Goal: Task Accomplishment & Management: Use online tool/utility

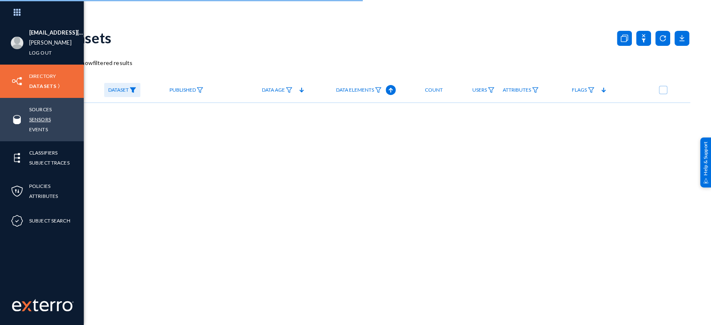
click at [40, 118] on link "Sensors" at bounding box center [40, 120] width 22 height 10
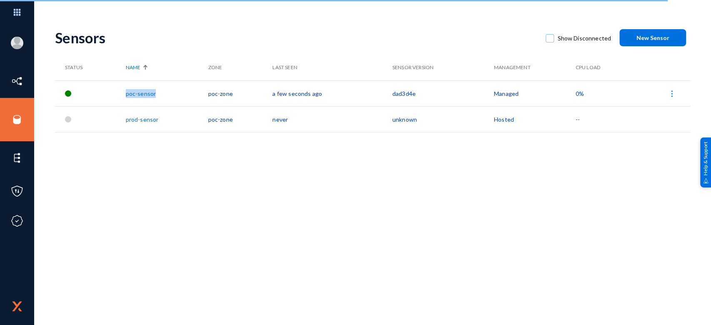
drag, startPoint x: 121, startPoint y: 95, endPoint x: 170, endPoint y: 94, distance: 49.2
click at [170, 94] on tr "poc-sensor poc-zone a few seconds ago dad3d4e Managed 0%" at bounding box center [372, 93] width 635 height 26
copy tr "poc-sensor"
click at [145, 95] on link "poc-sensor" at bounding box center [144, 93] width 30 height 7
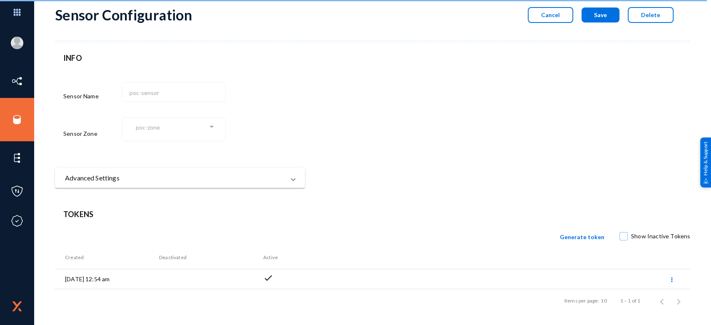
scroll to position [23, 0]
click at [265, 180] on mat-panel-title "Advanced Settings" at bounding box center [175, 178] width 220 height 10
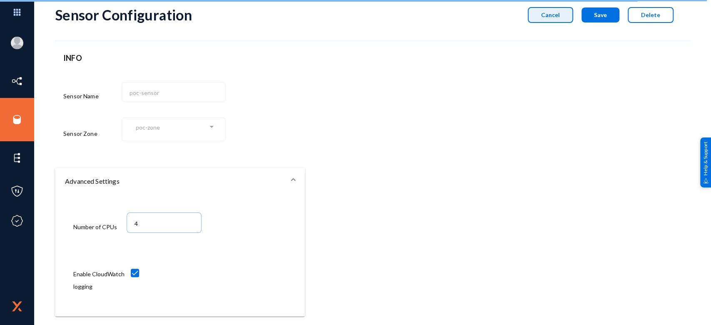
click at [549, 18] on span "Cancel" at bounding box center [550, 14] width 19 height 7
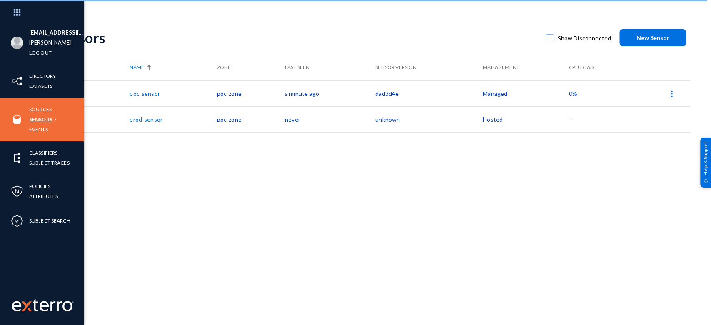
click at [42, 118] on link "Sensors" at bounding box center [40, 120] width 23 height 10
click at [35, 108] on link "Sources" at bounding box center [40, 110] width 22 height 10
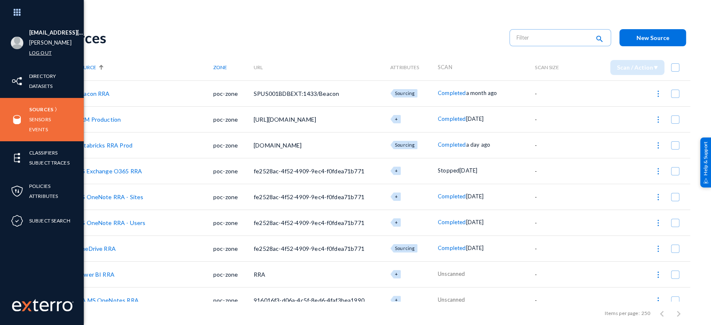
click at [39, 52] on link "Log out" at bounding box center [40, 53] width 22 height 10
